Goal: Information Seeking & Learning: Check status

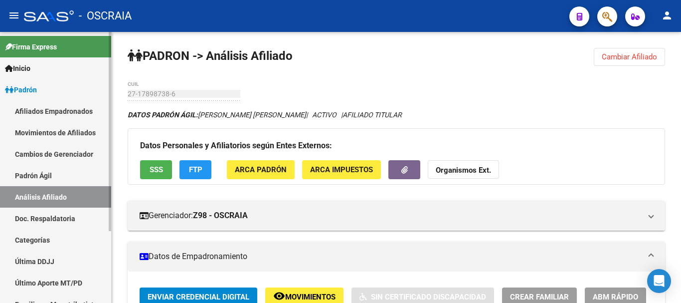
scroll to position [962, 0]
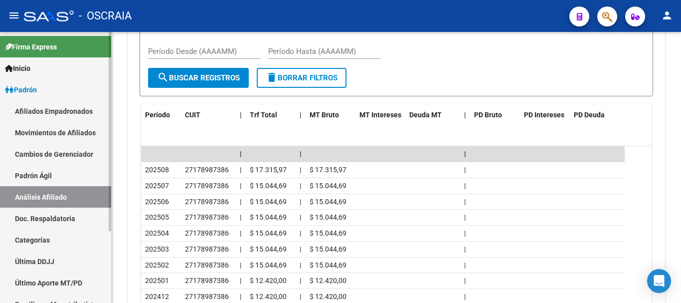
click at [35, 168] on link "Padrón Ágil" at bounding box center [55, 175] width 111 height 21
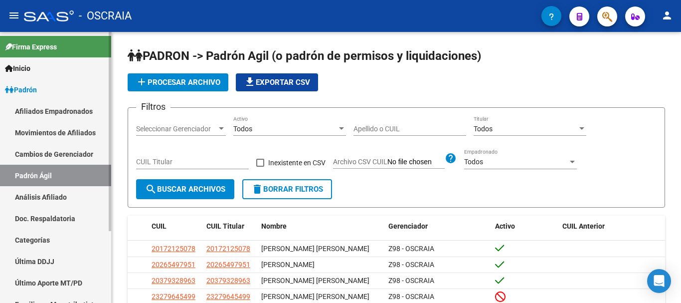
click at [32, 193] on link "Análisis Afiliado" at bounding box center [55, 196] width 111 height 21
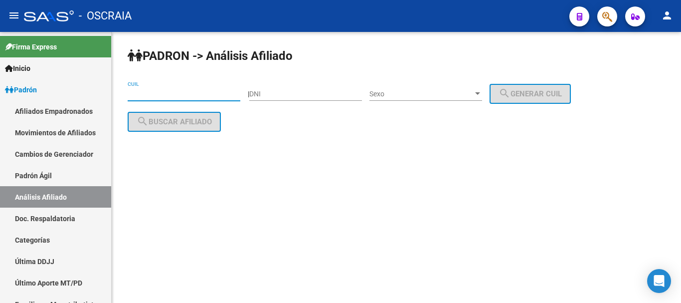
click at [171, 96] on input "CUIL" at bounding box center [184, 94] width 113 height 8
paste input "23-21562734-9"
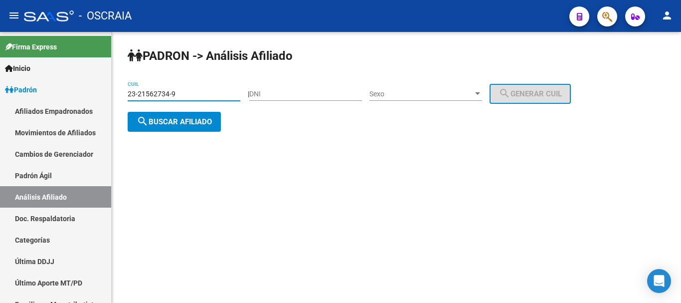
type input "23-21562734-9"
click at [185, 123] on span "search Buscar afiliado" at bounding box center [174, 121] width 75 height 9
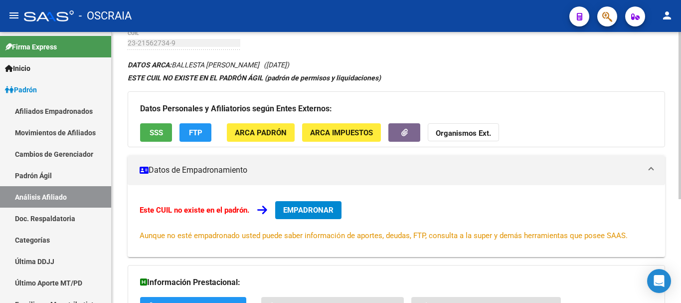
scroll to position [169, 0]
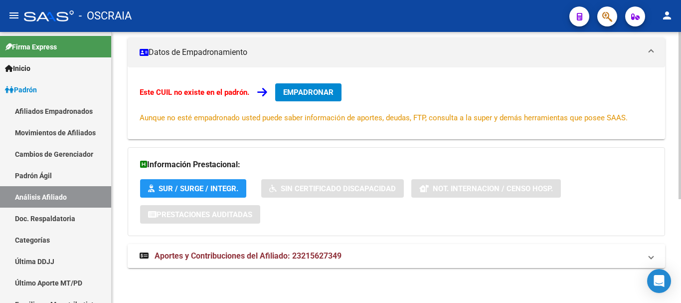
click at [235, 252] on span "Aportes y Contribuciones del Afiliado: 23215627349" at bounding box center [248, 255] width 187 height 9
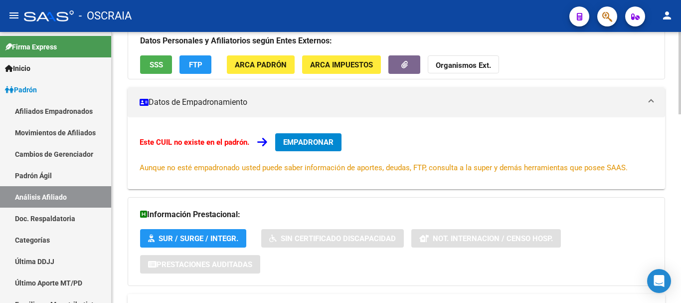
scroll to position [0, 0]
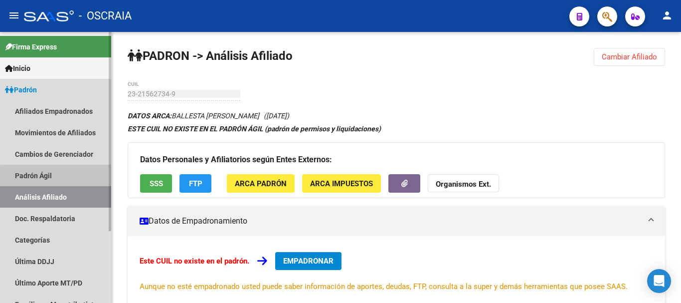
click at [59, 181] on link "Padrón Ágil" at bounding box center [55, 175] width 111 height 21
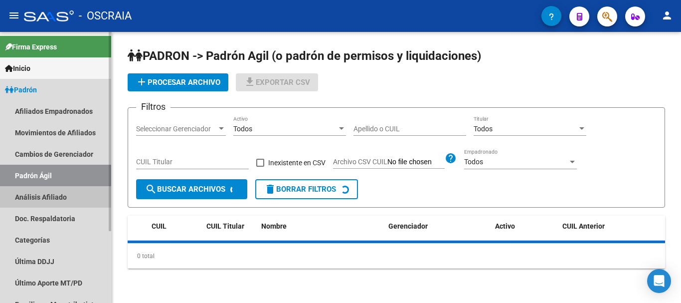
click at [59, 193] on link "Análisis Afiliado" at bounding box center [55, 196] width 111 height 21
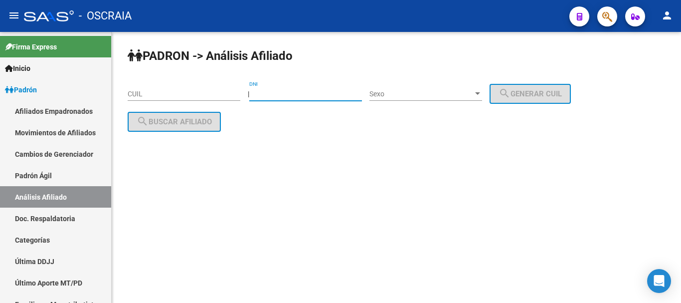
click at [303, 92] on input "DNI" at bounding box center [305, 94] width 113 height 8
type input "35649858"
click at [473, 92] on span "Sexo" at bounding box center [422, 94] width 104 height 8
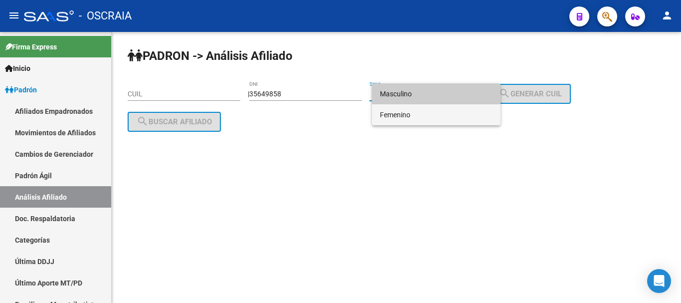
click at [469, 117] on span "Femenino" at bounding box center [436, 114] width 113 height 21
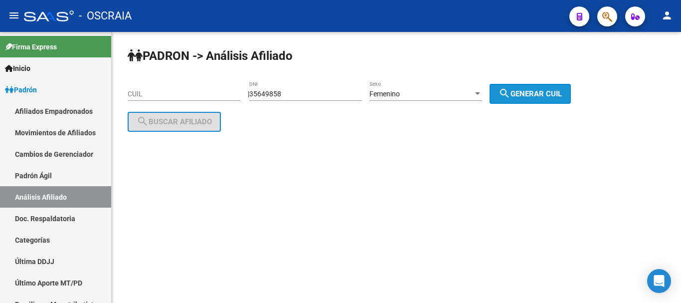
click at [526, 94] on span "search Generar CUIL" at bounding box center [530, 93] width 63 height 9
type input "27-35649858-0"
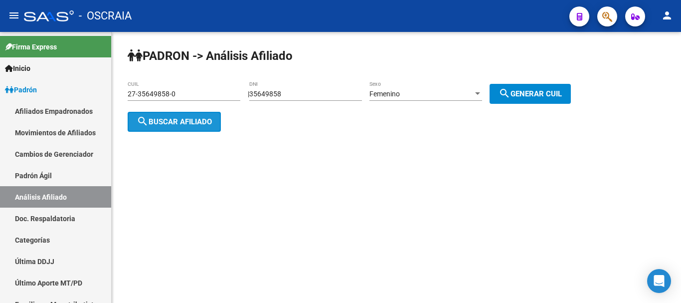
click at [199, 124] on span "search Buscar afiliado" at bounding box center [174, 121] width 75 height 9
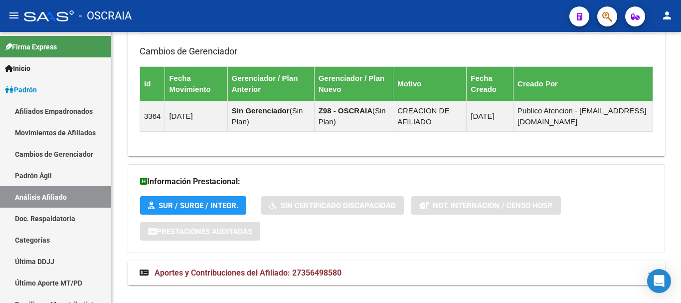
scroll to position [656, 0]
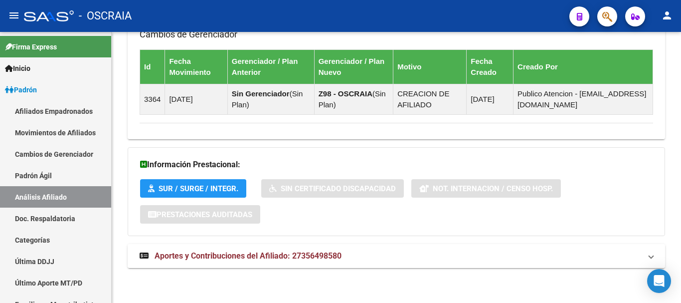
click at [298, 259] on span "Aportes y Contribuciones del Afiliado: 27356498580" at bounding box center [248, 255] width 187 height 9
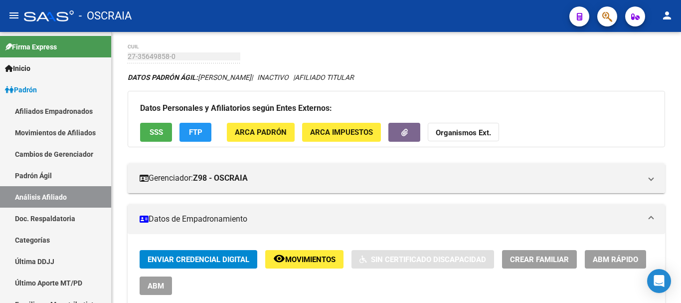
scroll to position [0, 0]
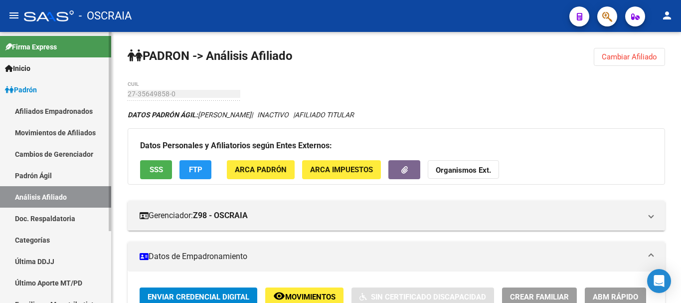
click at [30, 177] on link "Padrón Ágil" at bounding box center [55, 175] width 111 height 21
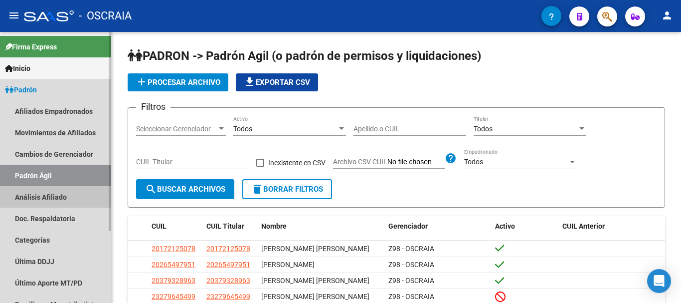
click at [34, 201] on link "Análisis Afiliado" at bounding box center [55, 196] width 111 height 21
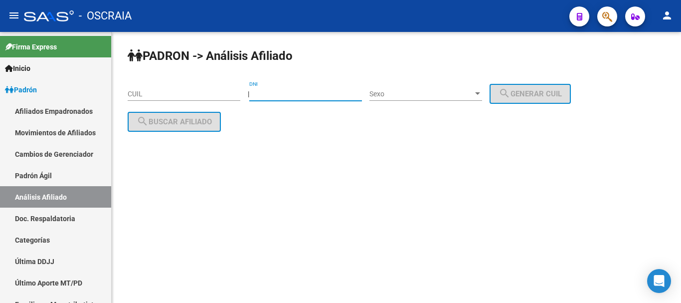
click at [313, 95] on input "DNI" at bounding box center [305, 94] width 113 height 8
type input "25904113"
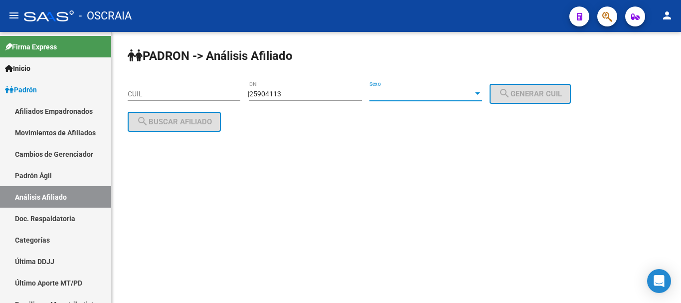
click at [436, 94] on span "Sexo" at bounding box center [422, 94] width 104 height 8
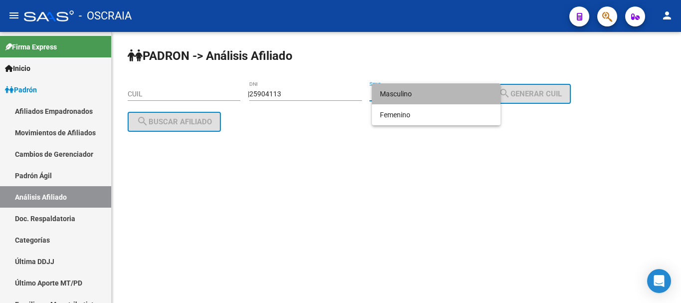
click at [436, 95] on span "Masculino" at bounding box center [436, 93] width 113 height 21
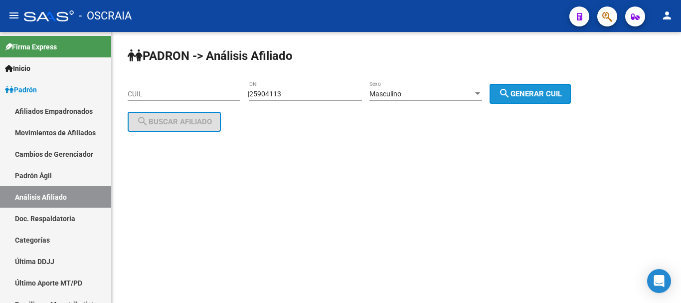
click at [553, 86] on button "search Generar CUIL" at bounding box center [530, 94] width 81 height 20
type input "23-25904113-9"
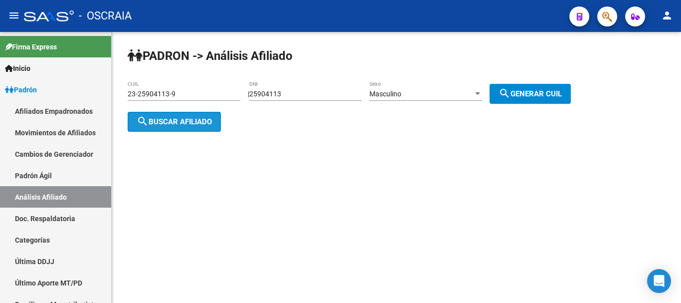
click at [187, 119] on span "search Buscar afiliado" at bounding box center [174, 121] width 75 height 9
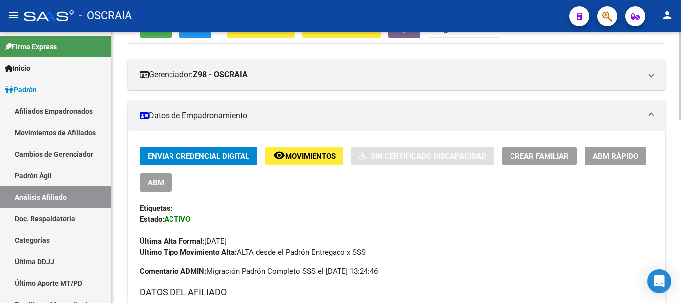
scroll to position [150, 0]
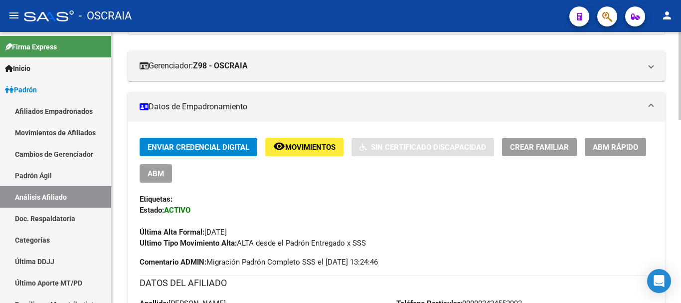
click at [409, 211] on div "Enviar Credencial Digital remove_red_eye Movimientos Sin Certificado Discapacid…" at bounding box center [397, 193] width 514 height 111
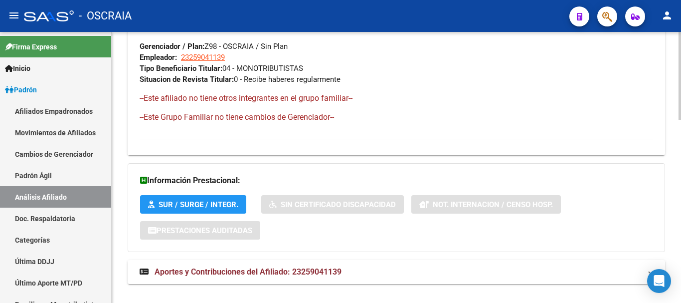
scroll to position [549, 0]
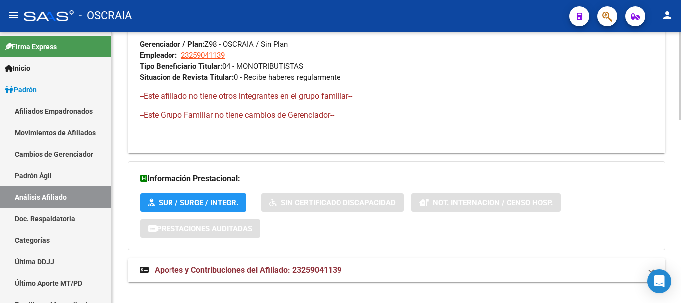
click at [217, 273] on span "Aportes y Contribuciones del Afiliado: 23259041139" at bounding box center [248, 269] width 187 height 9
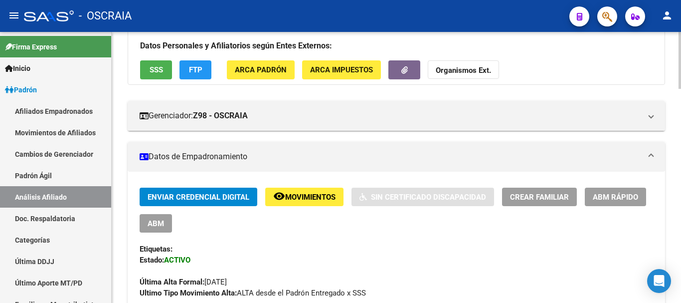
scroll to position [0, 0]
